Goal: Transaction & Acquisition: Purchase product/service

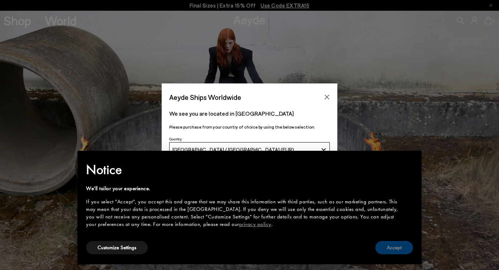
click at [388, 249] on button "Accept" at bounding box center [394, 247] width 38 height 13
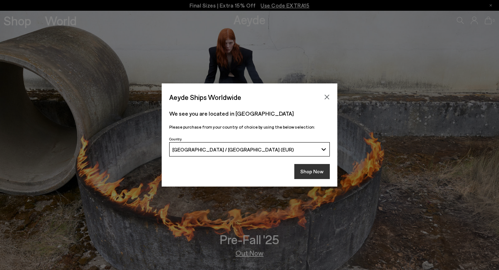
click at [309, 170] on button "Shop Now" at bounding box center [311, 171] width 35 height 15
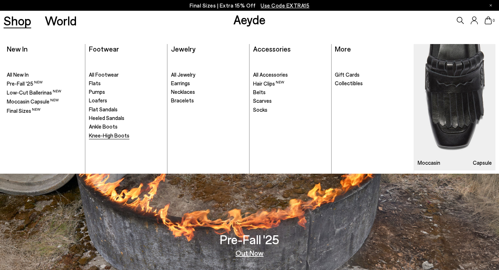
click at [109, 137] on span "Knee-High Boots" at bounding box center [109, 135] width 41 height 6
